Goal: Navigation & Orientation: Find specific page/section

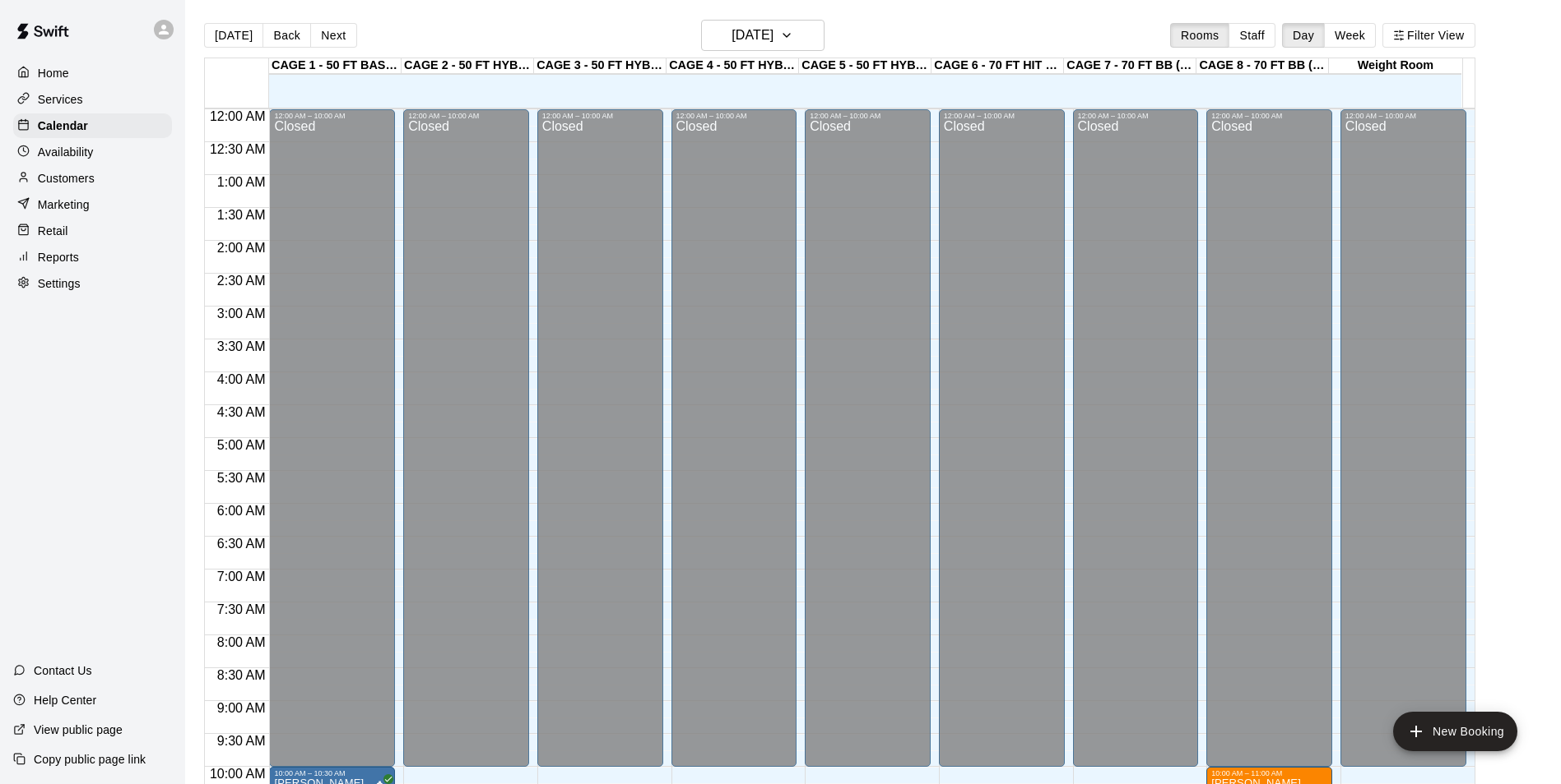
scroll to position [836, 0]
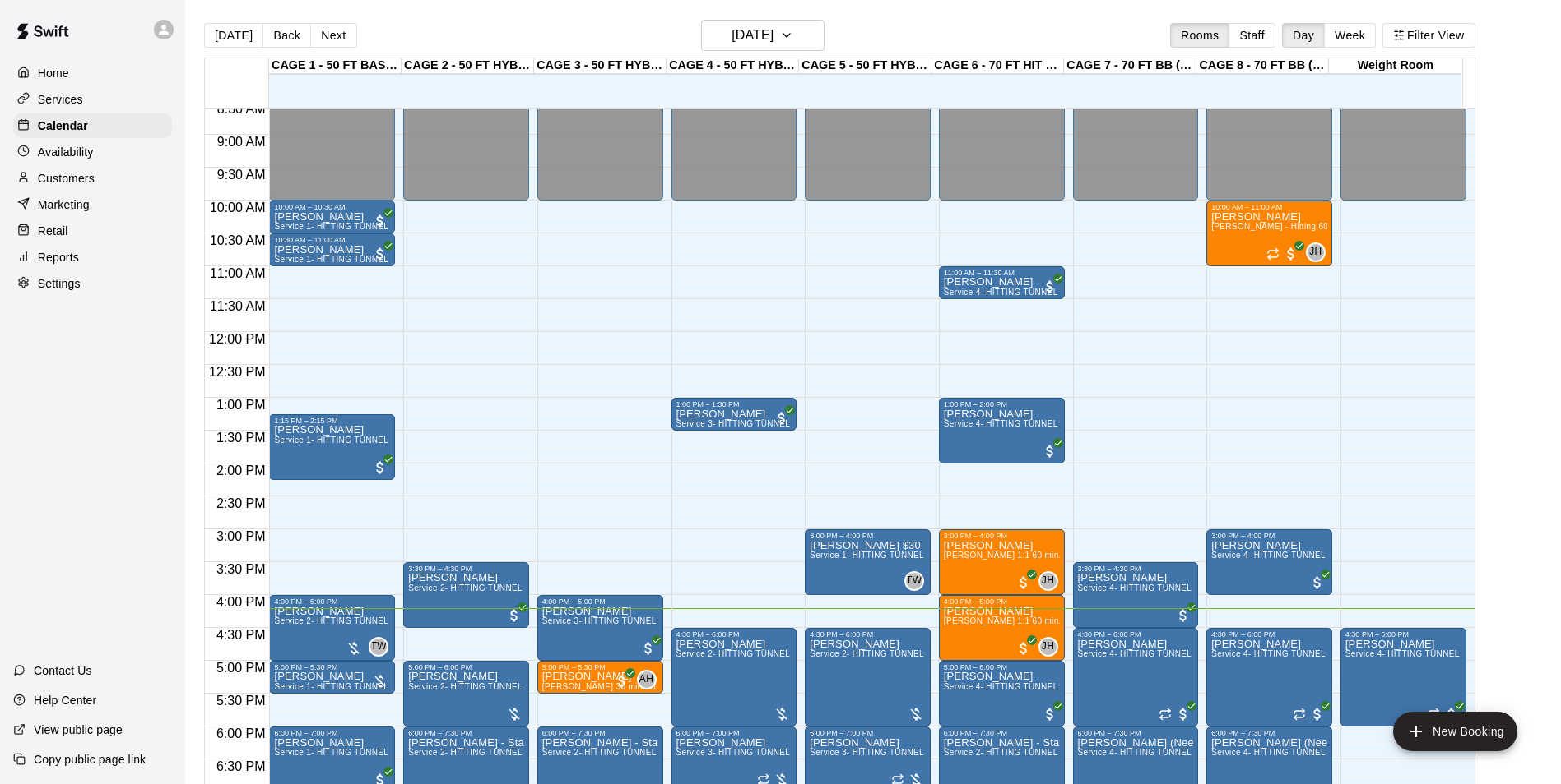
scroll to position [567, 0]
click at [329, 29] on button "Next" at bounding box center [333, 36] width 46 height 25
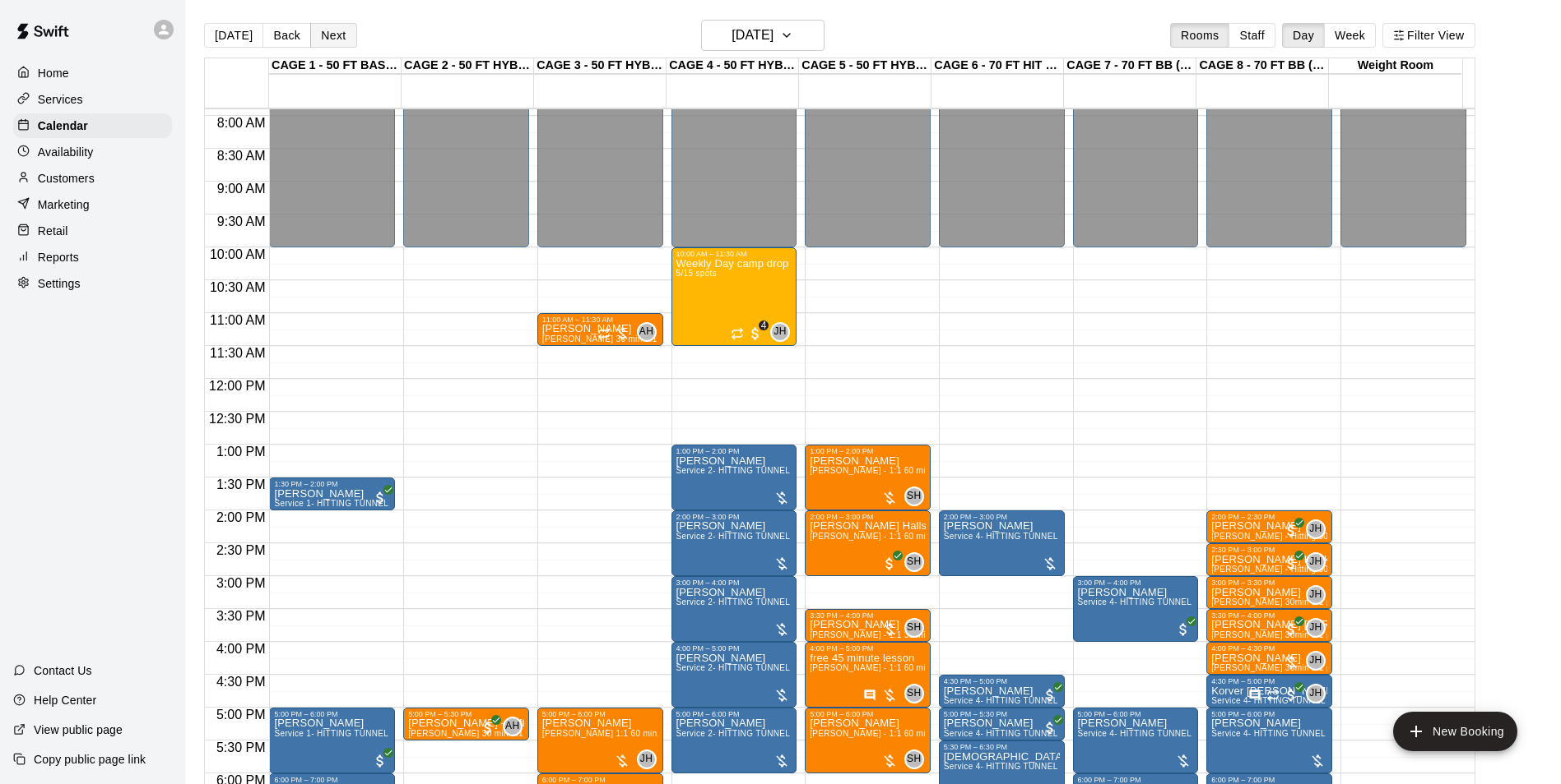
scroll to position [518, 0]
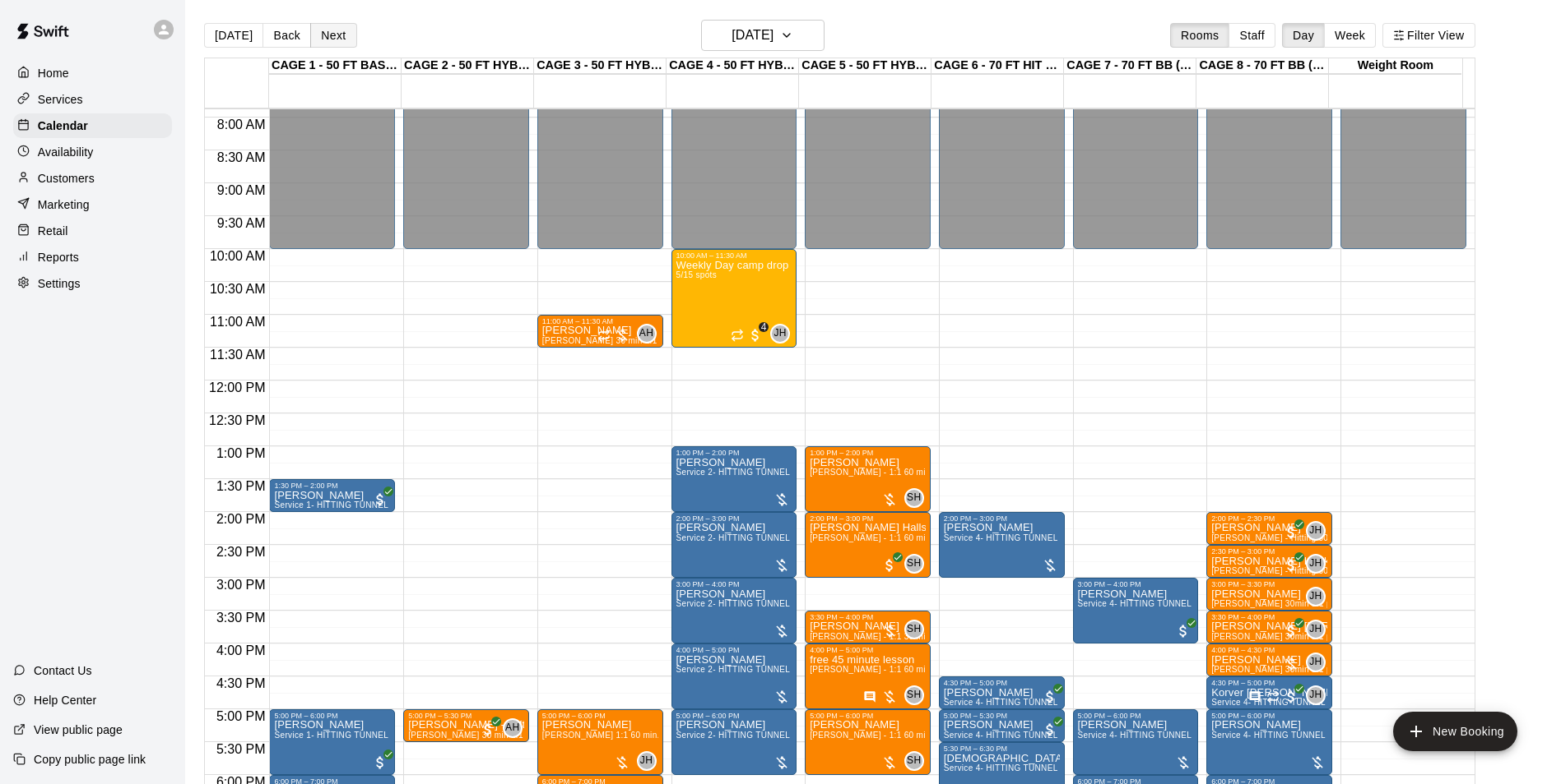
click at [339, 36] on button "Next" at bounding box center [333, 36] width 46 height 25
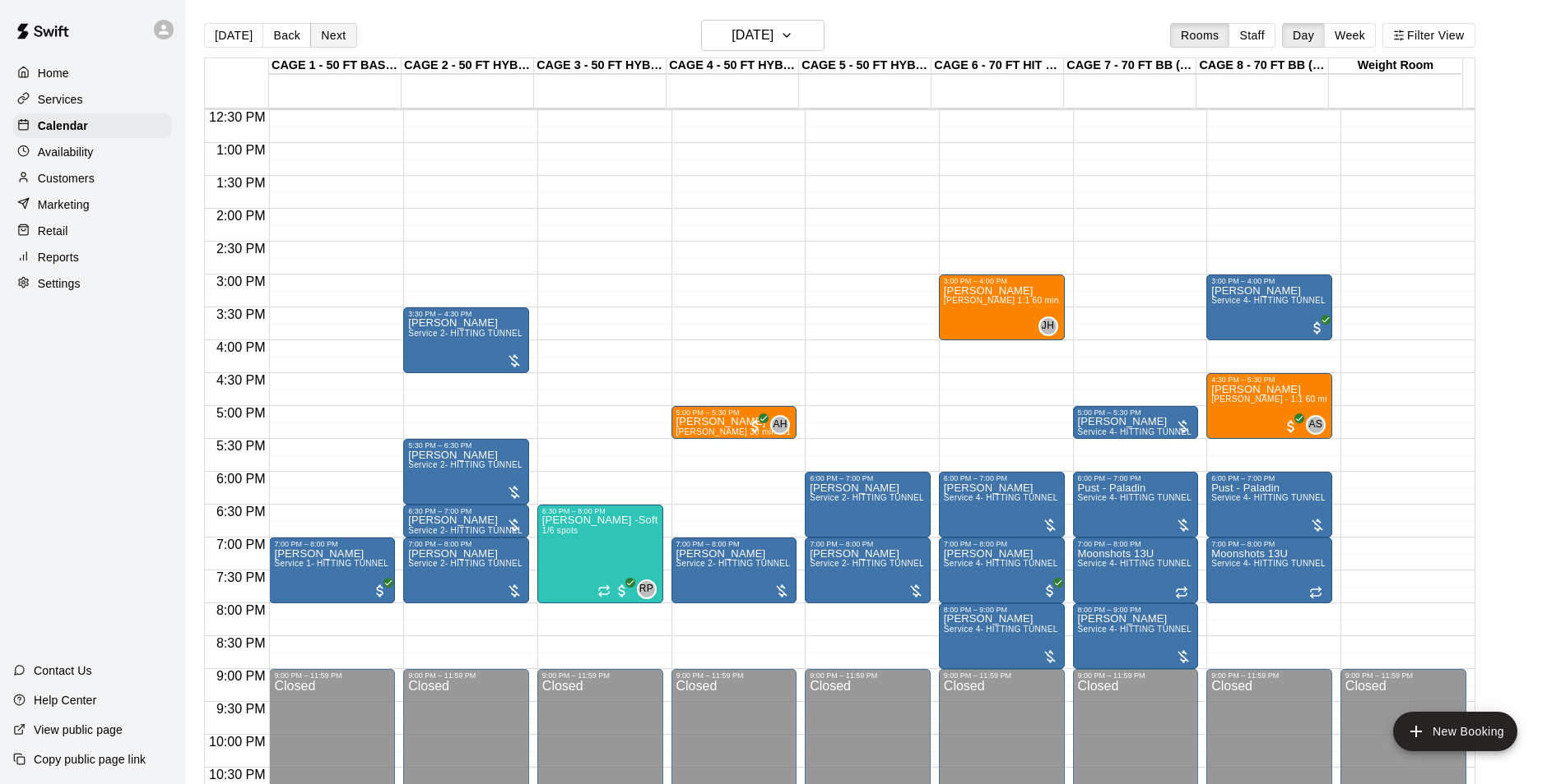
scroll to position [820, 0]
click at [327, 39] on button "Next" at bounding box center [333, 36] width 46 height 25
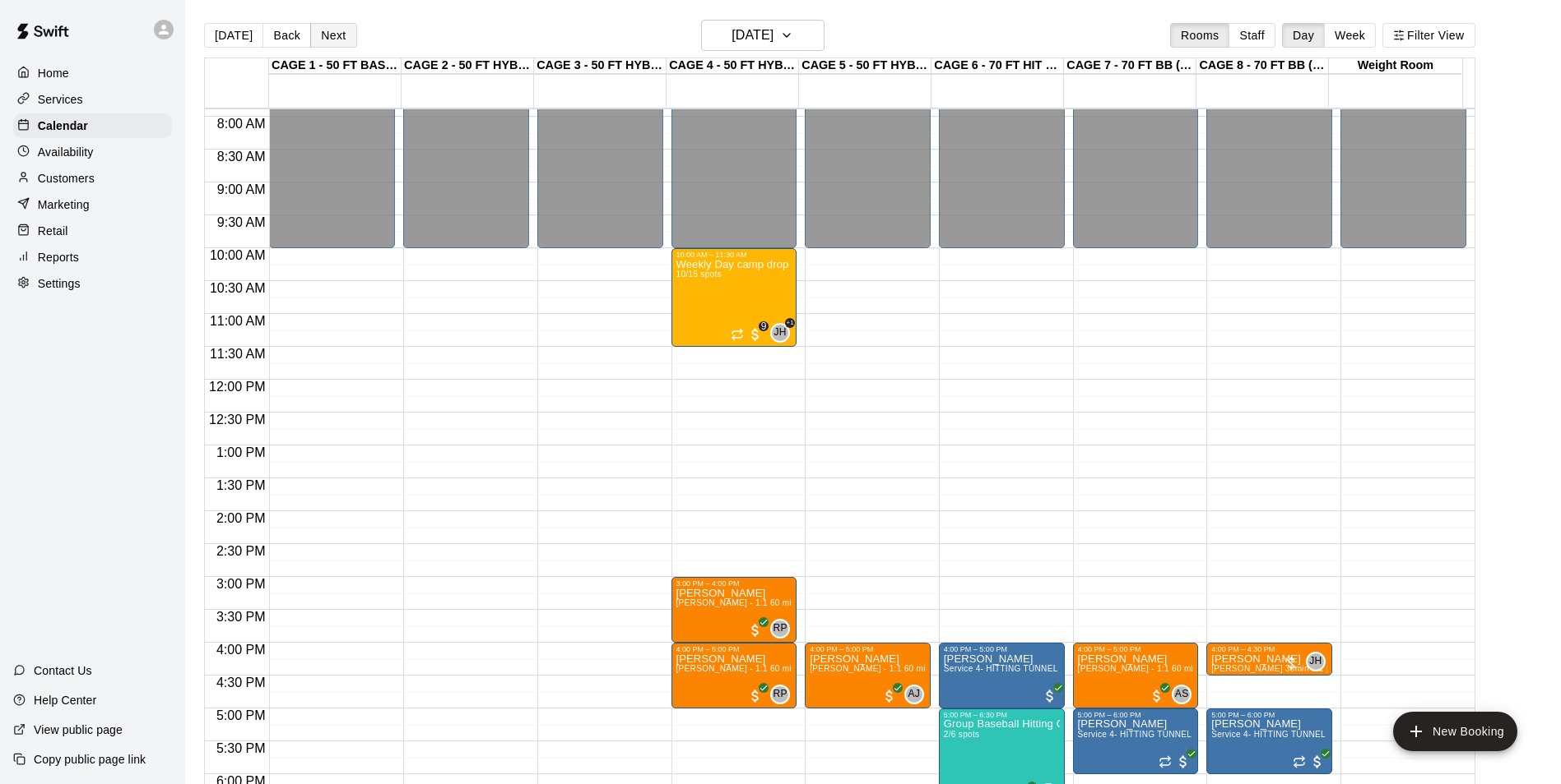
scroll to position [517, 0]
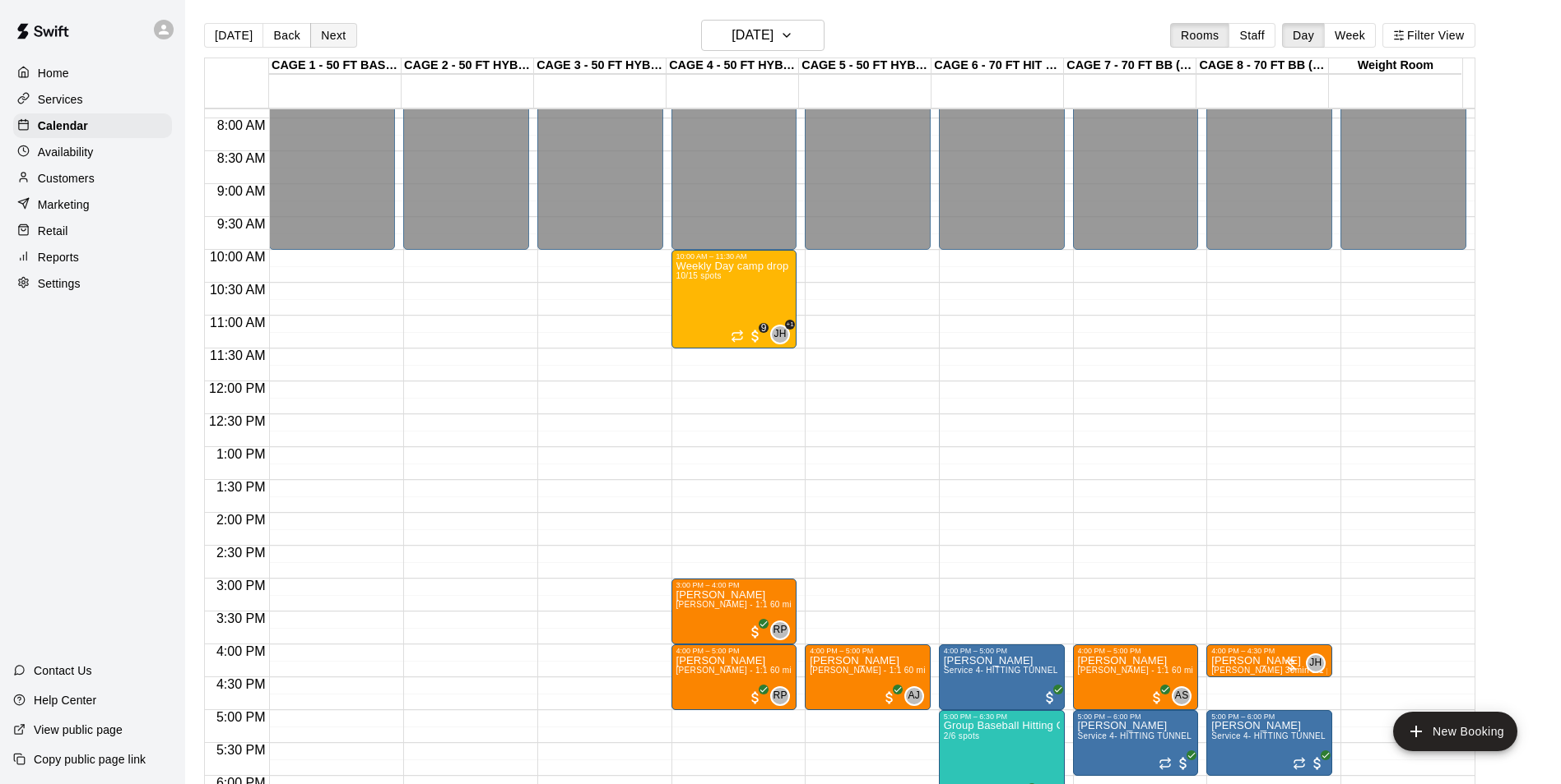
click at [330, 31] on button "Next" at bounding box center [333, 36] width 46 height 25
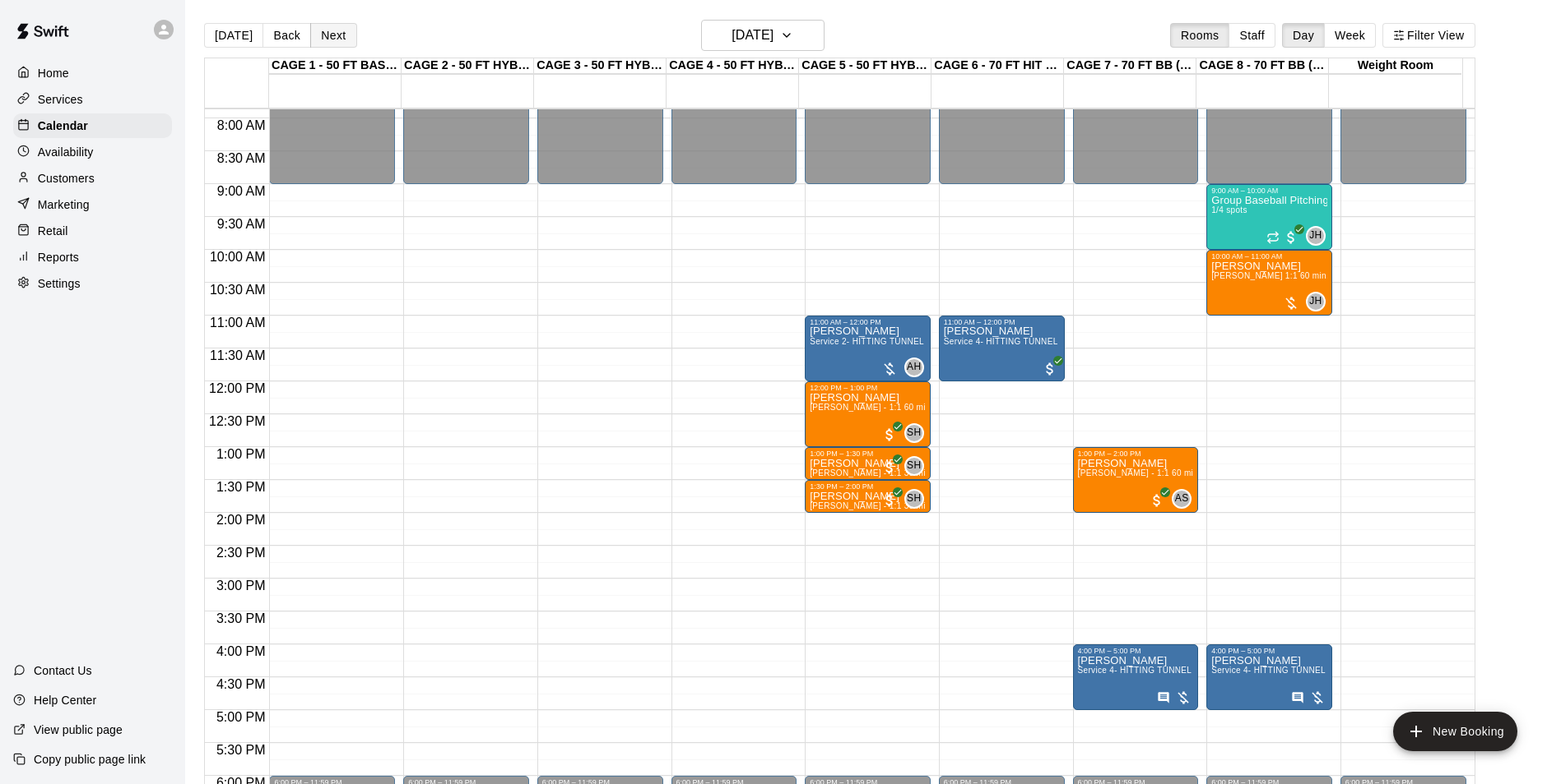
click at [327, 32] on button "Next" at bounding box center [333, 36] width 46 height 25
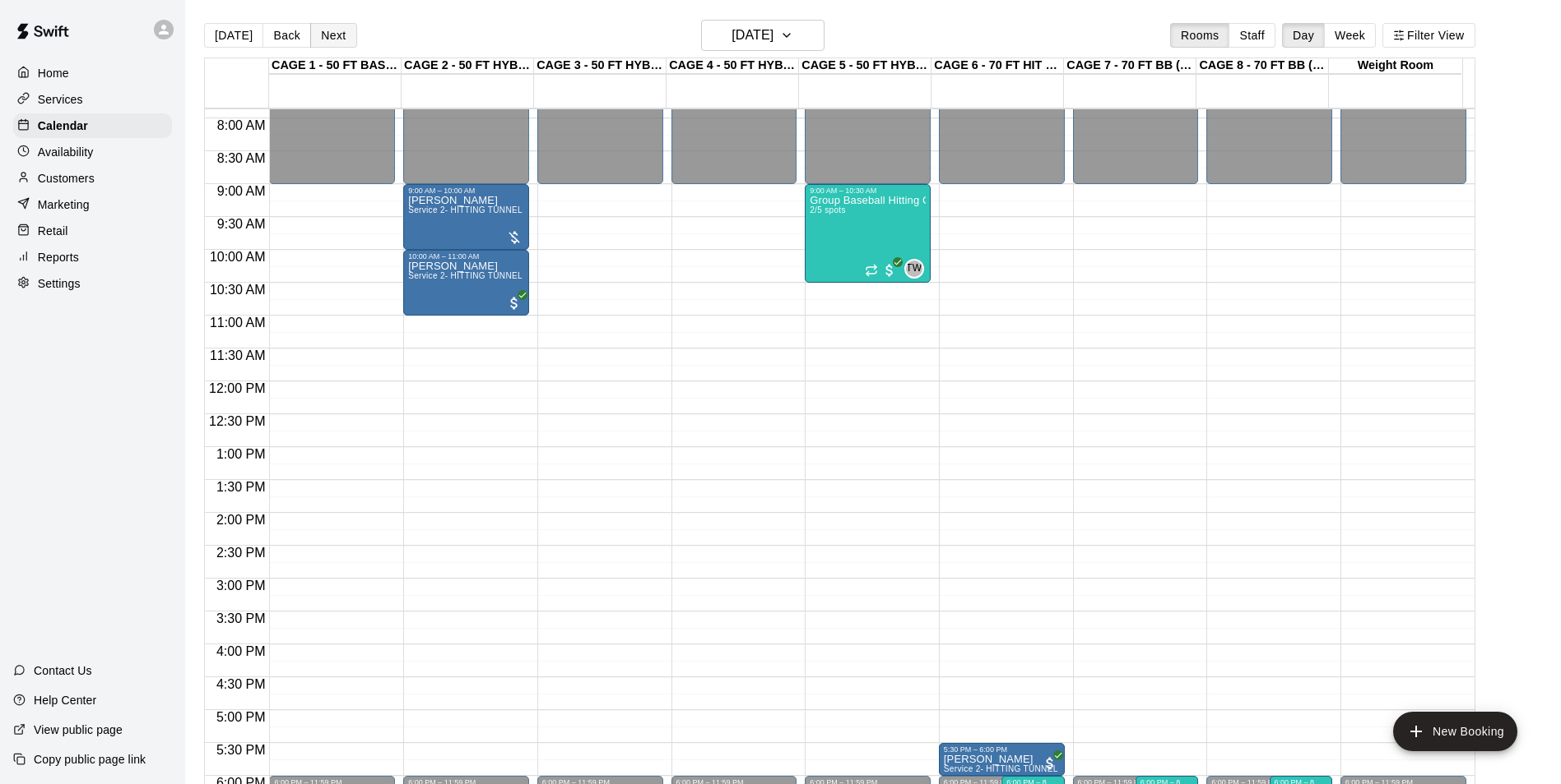
click at [328, 36] on button "Next" at bounding box center [333, 36] width 46 height 25
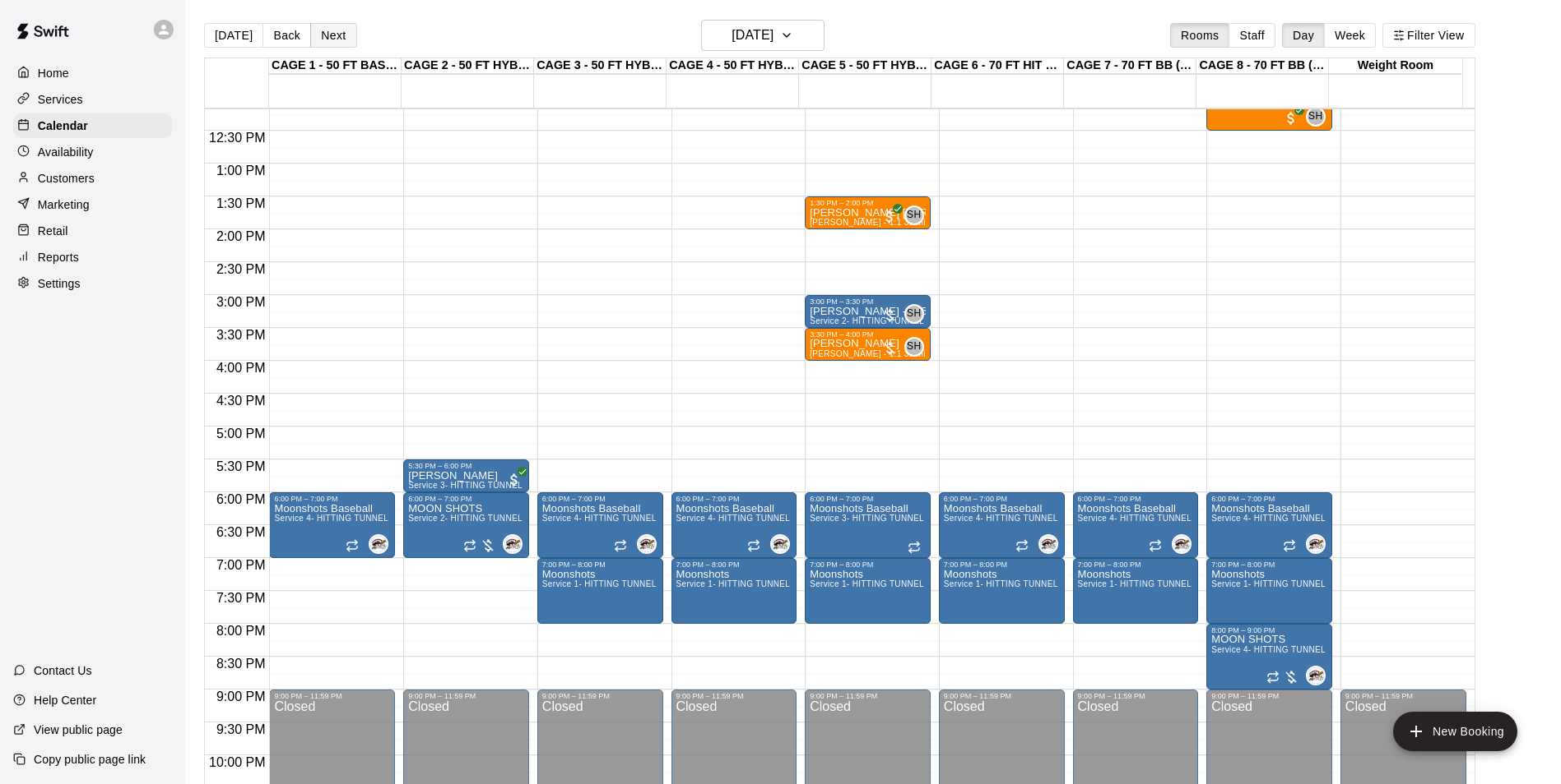
scroll to position [801, 0]
click at [224, 35] on button "[DATE]" at bounding box center [234, 36] width 60 height 25
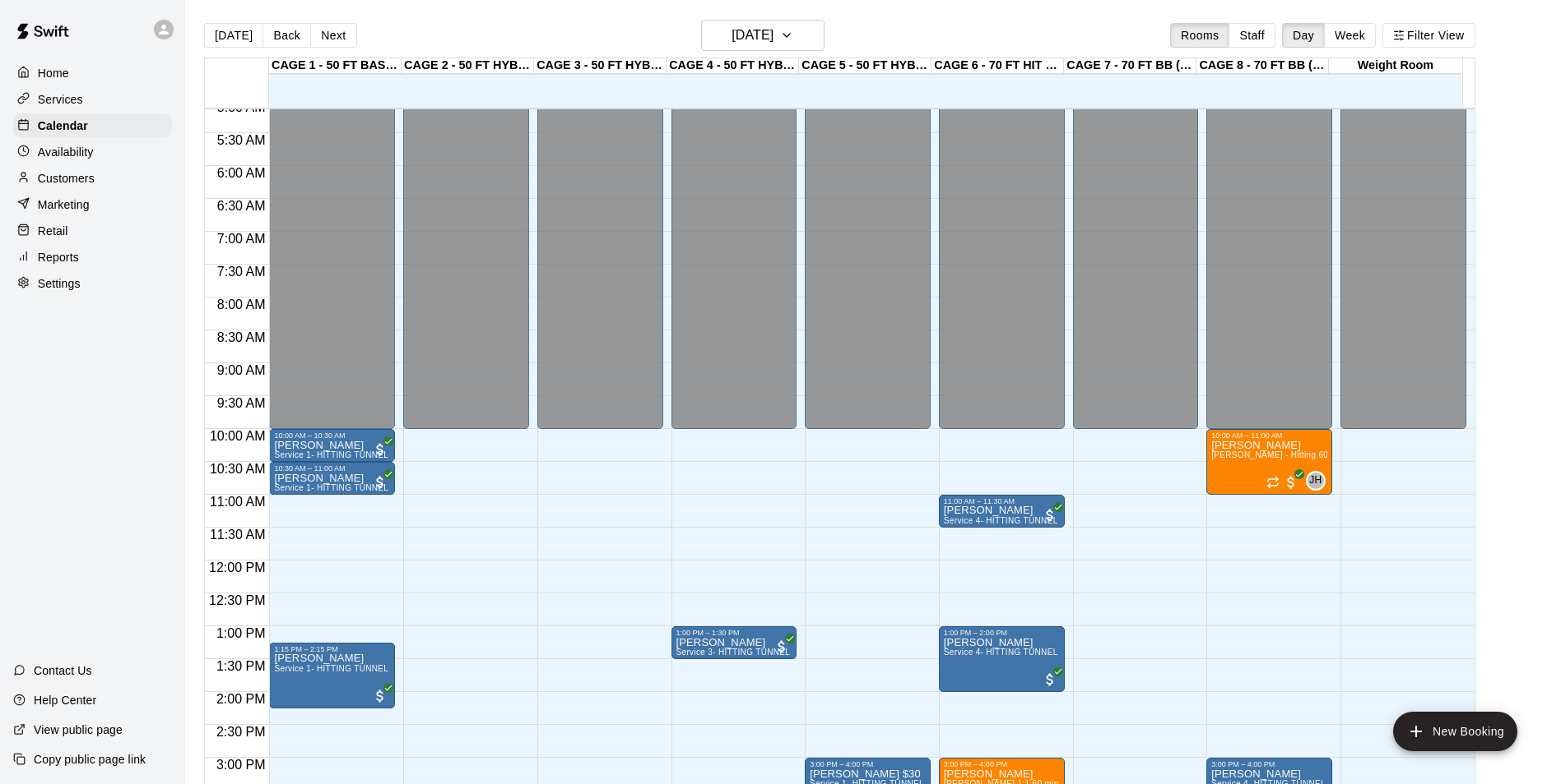
scroll to position [347, 0]
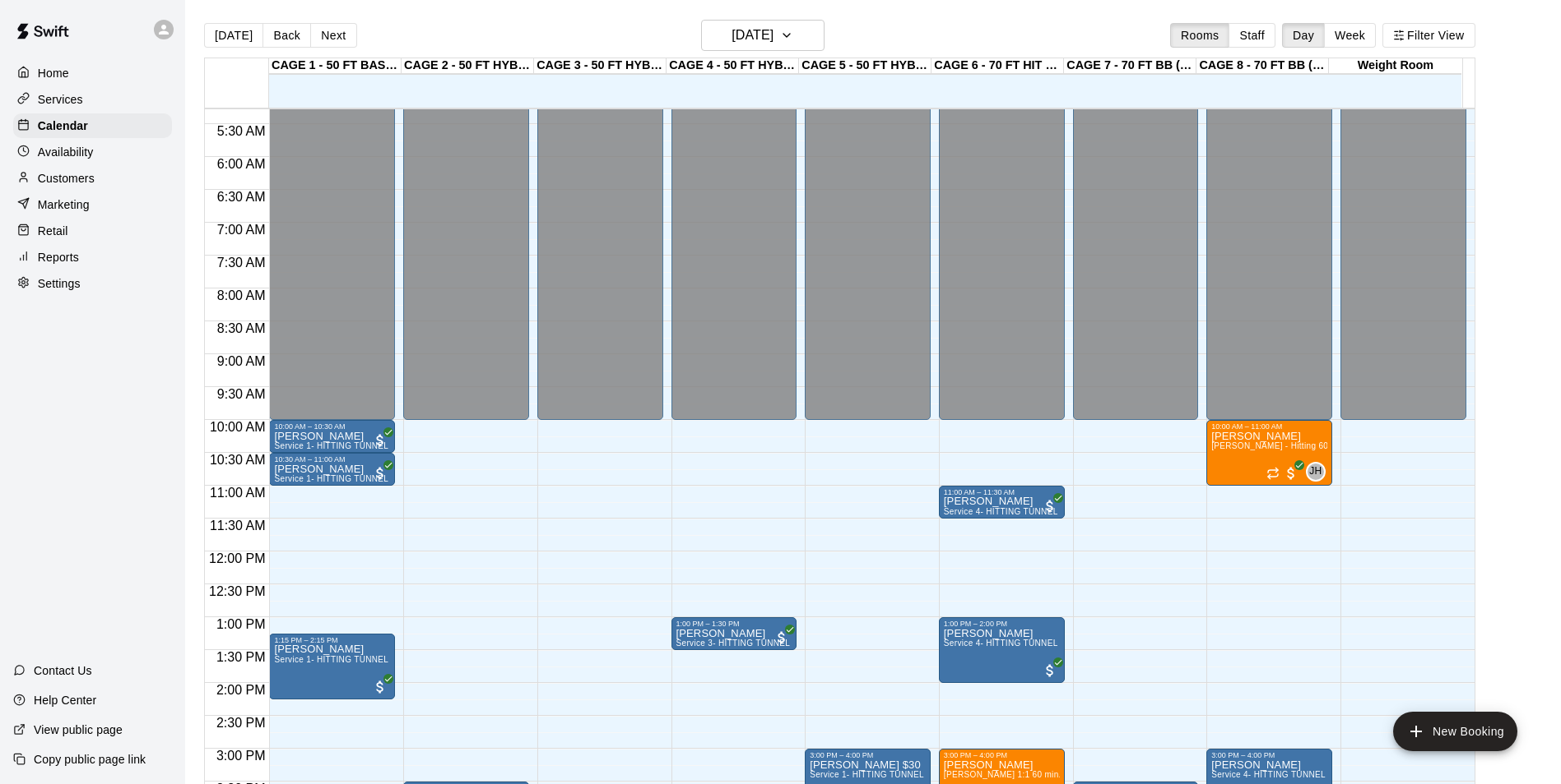
click at [588, 463] on div "12:00 AM – 10:00 AM Closed 4:00 PM – 5:00 PM [PERSON_NAME] Service 3- HITTING T…" at bounding box center [600, 551] width 126 height 1579
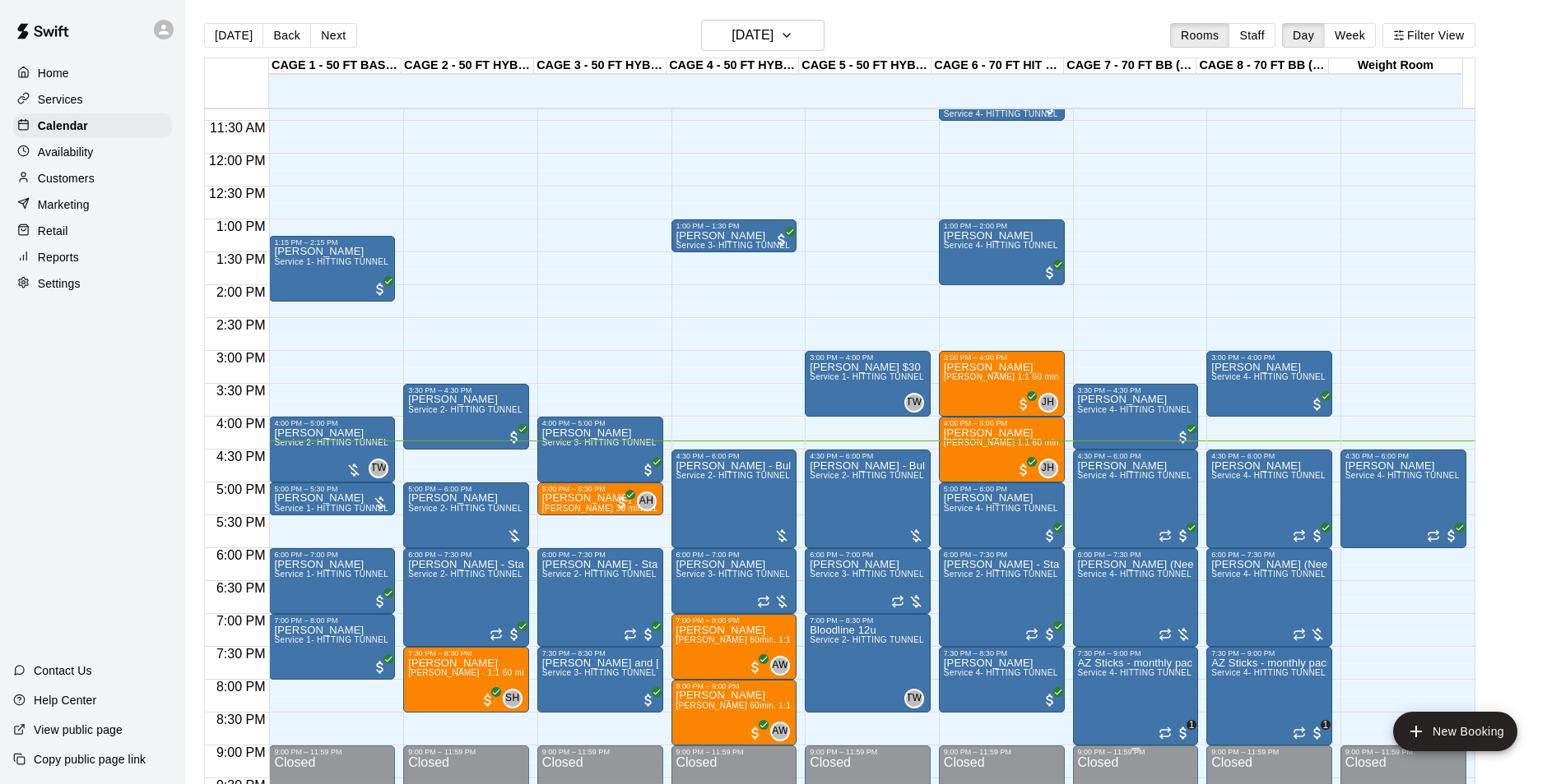
scroll to position [758, 0]
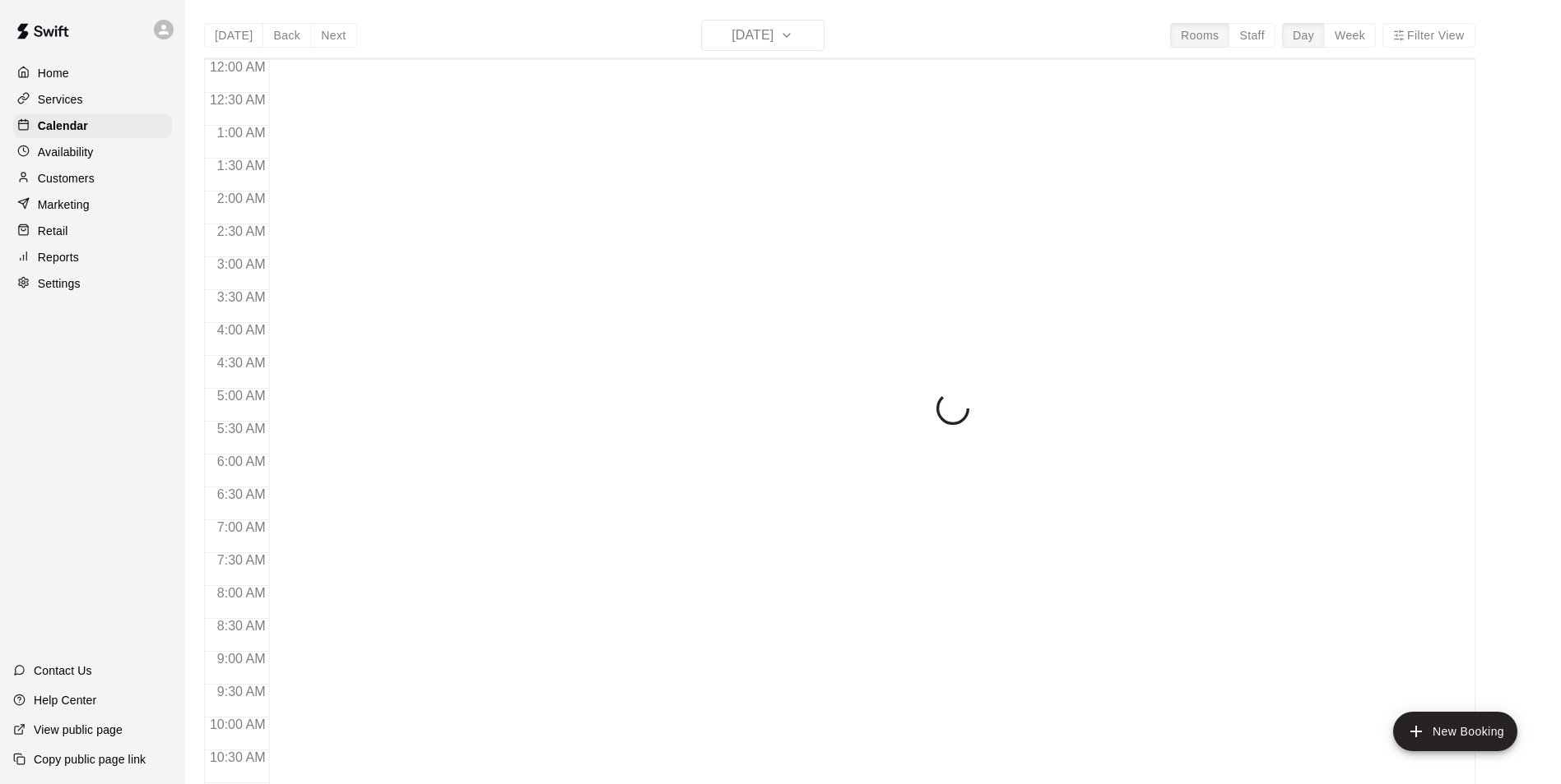
scroll to position [836, 0]
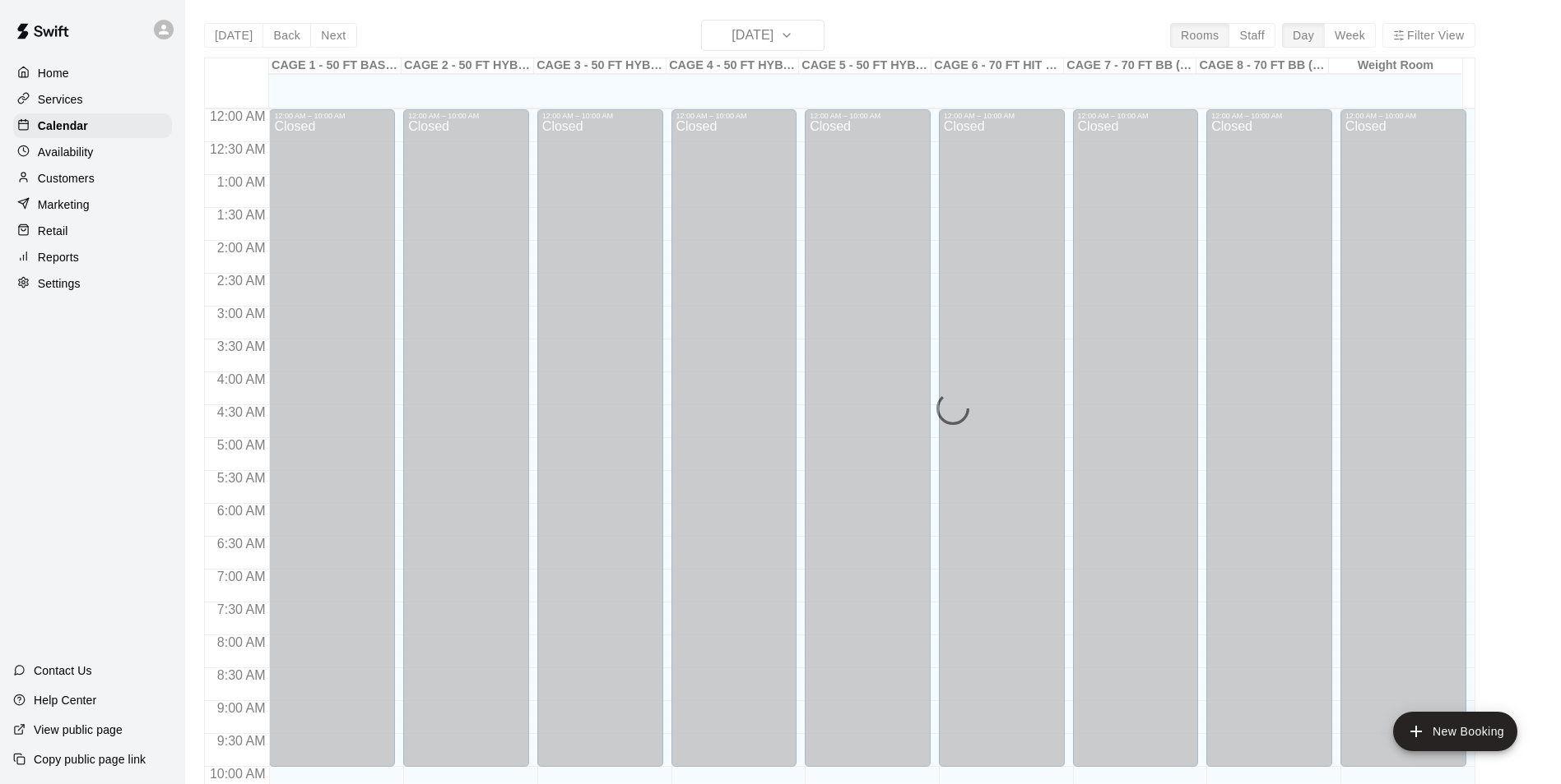
scroll to position [836, 0]
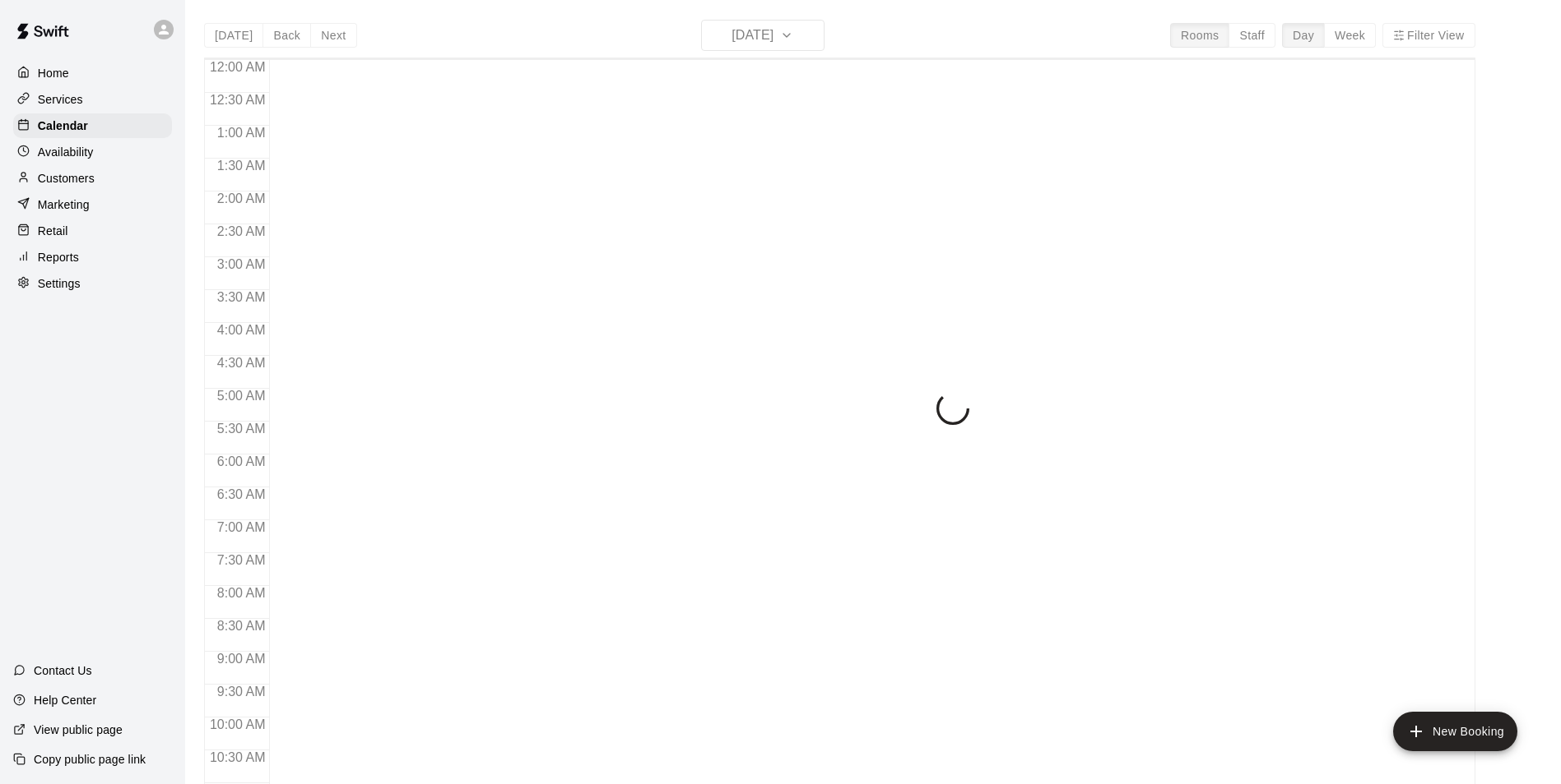
scroll to position [836, 0]
